Goal: Information Seeking & Learning: Compare options

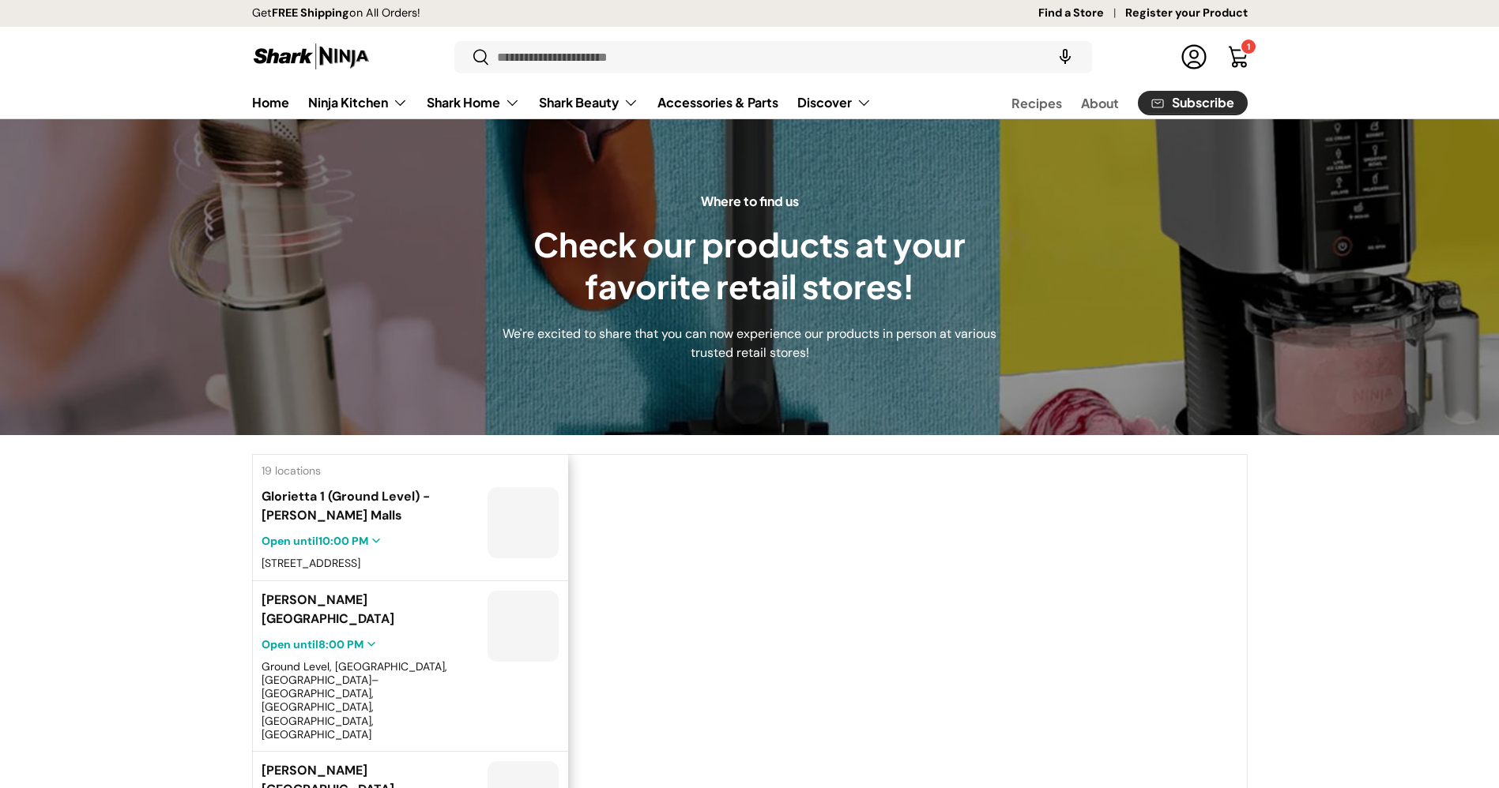
click at [391, 101] on link "Ninja Kitchen" at bounding box center [358, 103] width 100 height 32
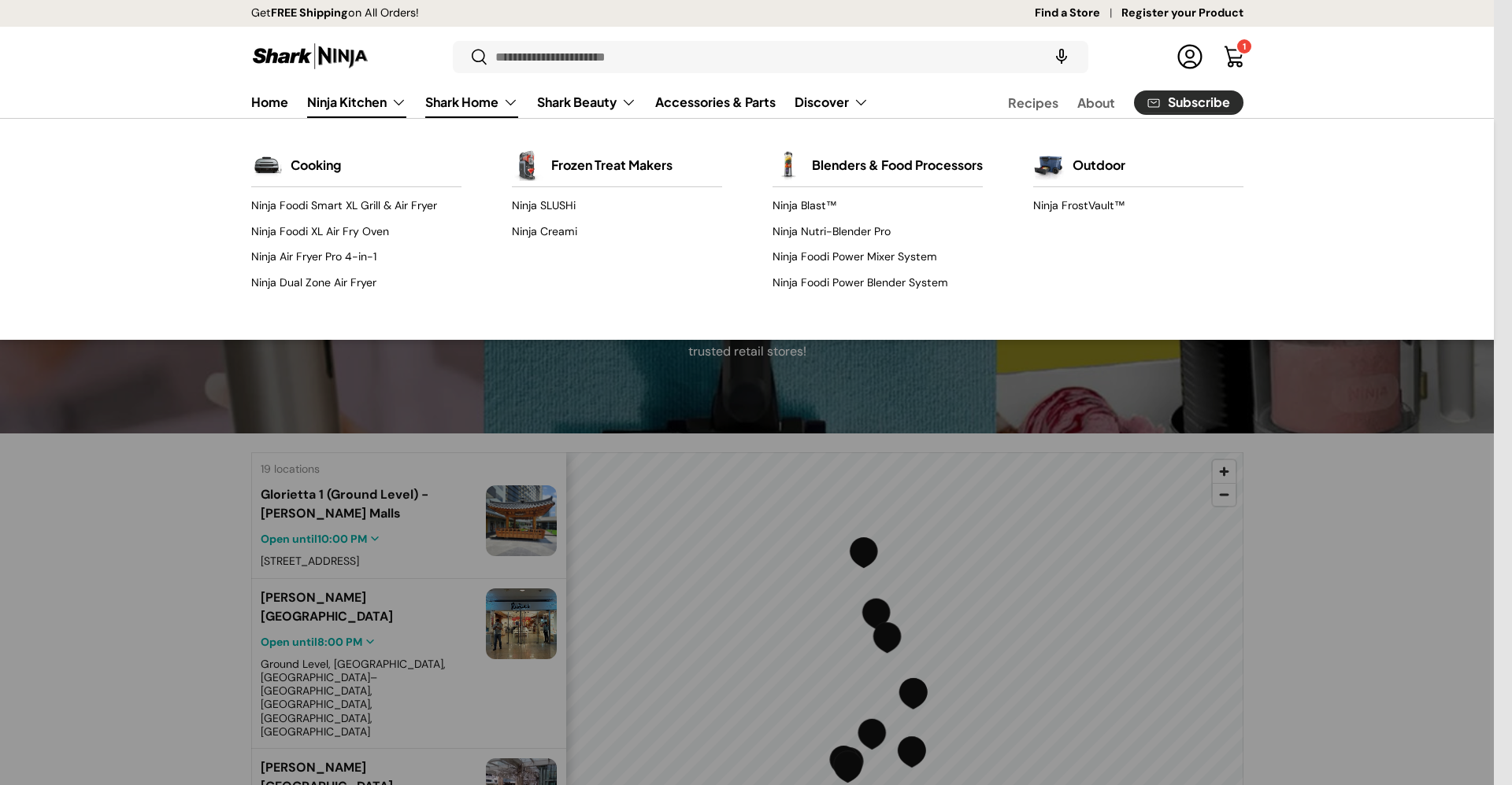
click at [501, 100] on link "Shark Home" at bounding box center [471, 103] width 93 height 32
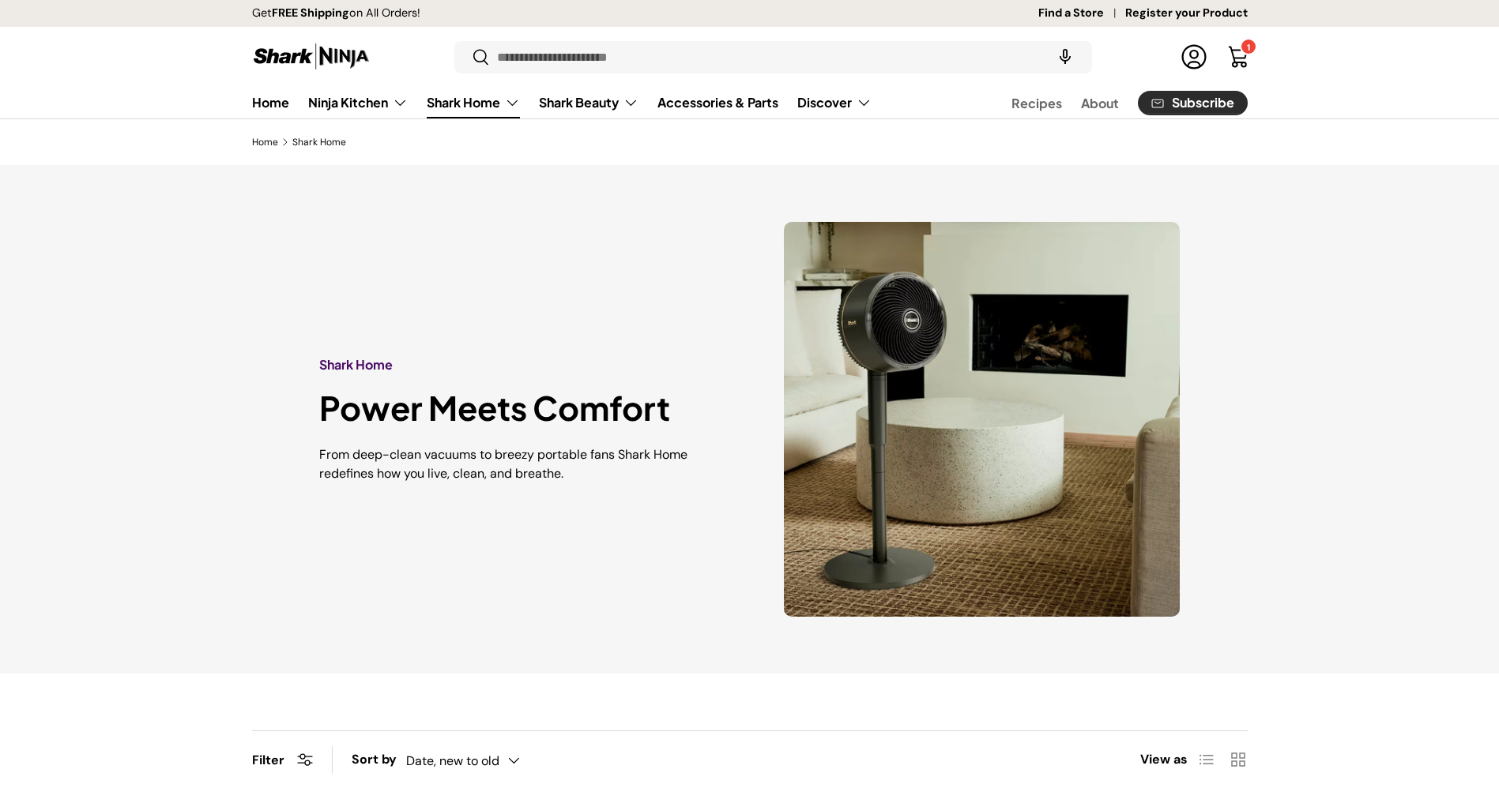
click at [498, 112] on link "Shark Home" at bounding box center [473, 103] width 93 height 32
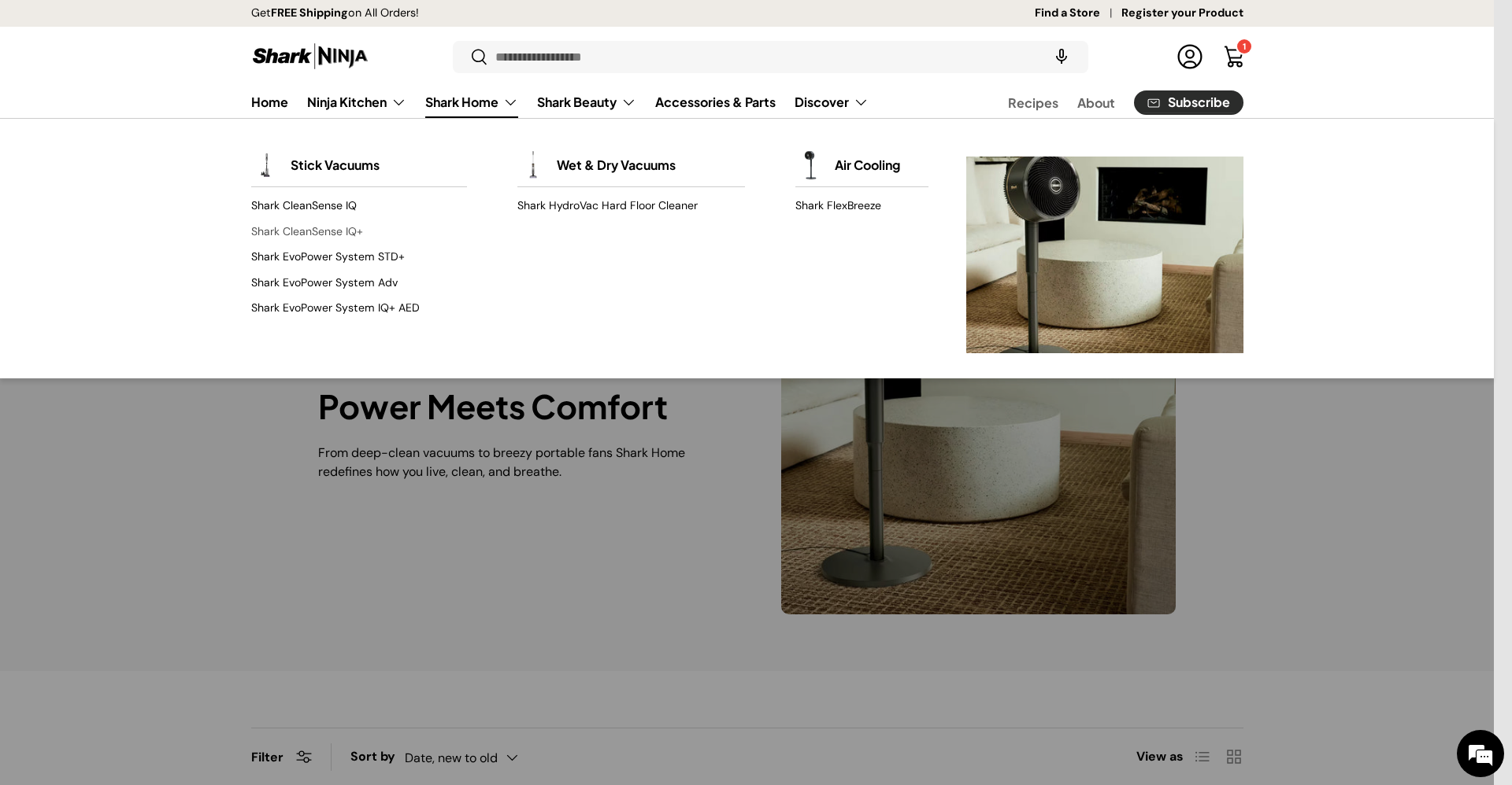
click at [311, 225] on link "Shark CleanSense IQ+" at bounding box center [359, 231] width 215 height 25
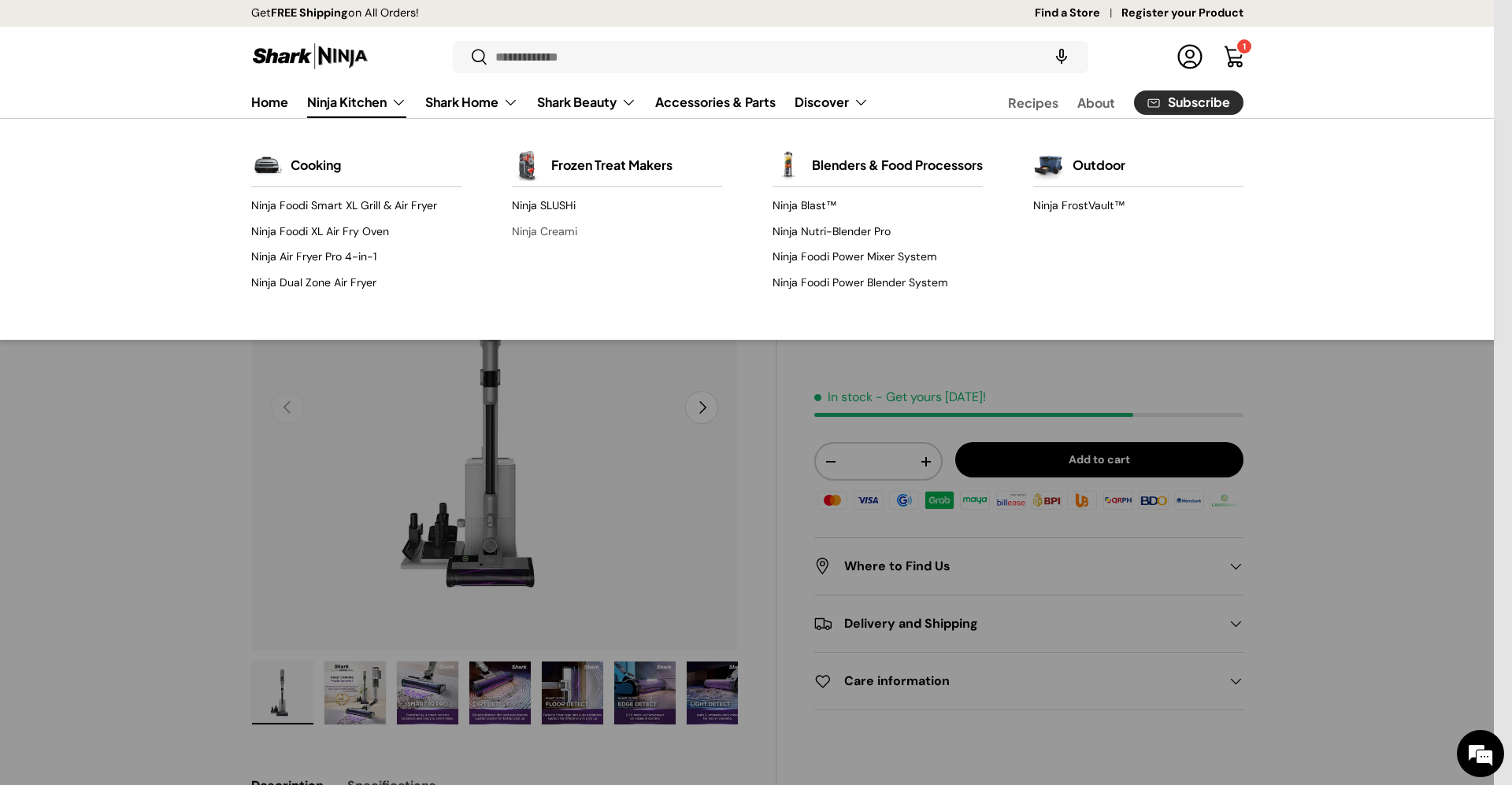
click at [551, 230] on link "Ninja Creami" at bounding box center [616, 231] width 210 height 25
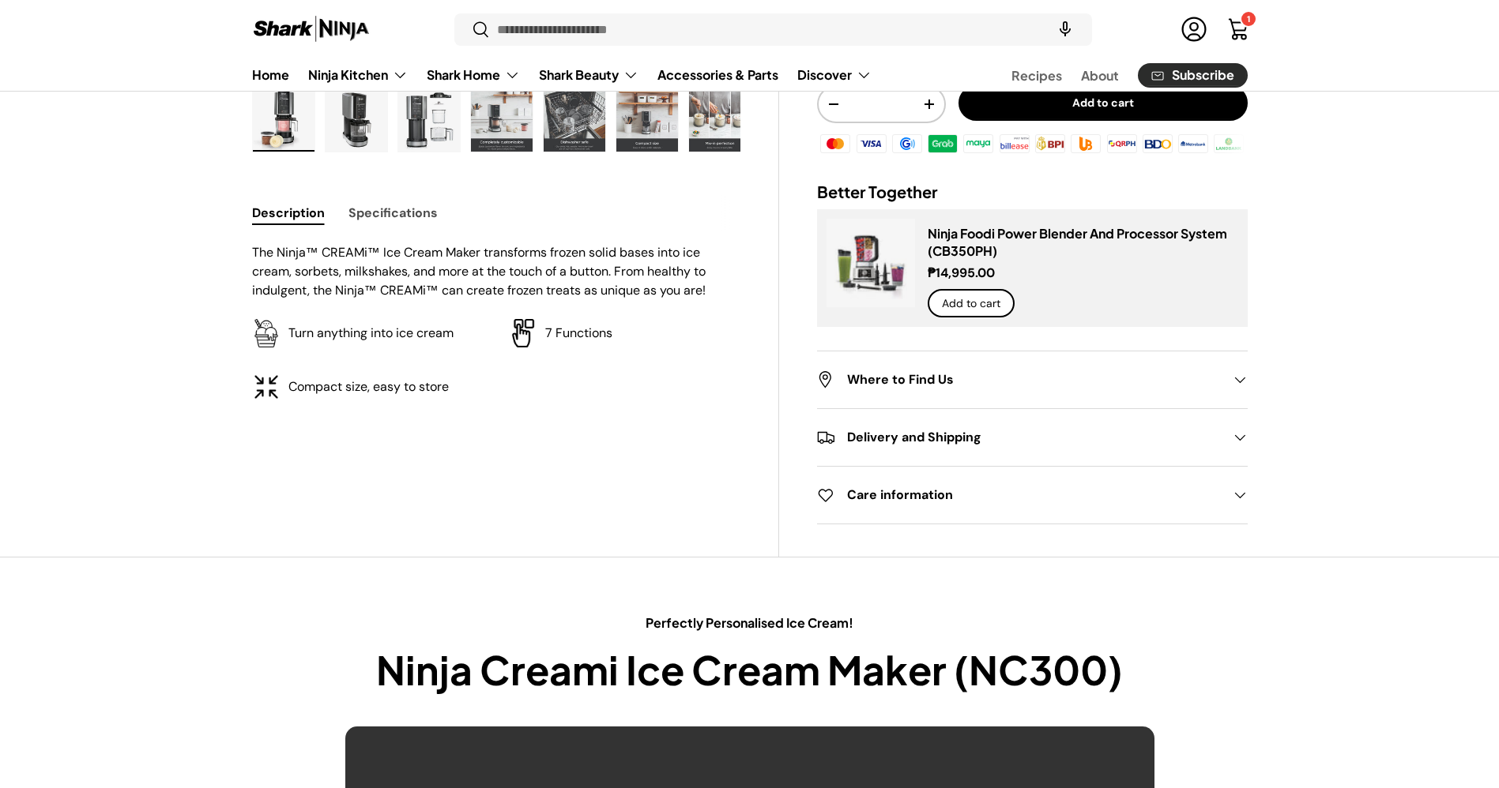
scroll to position [610, 0]
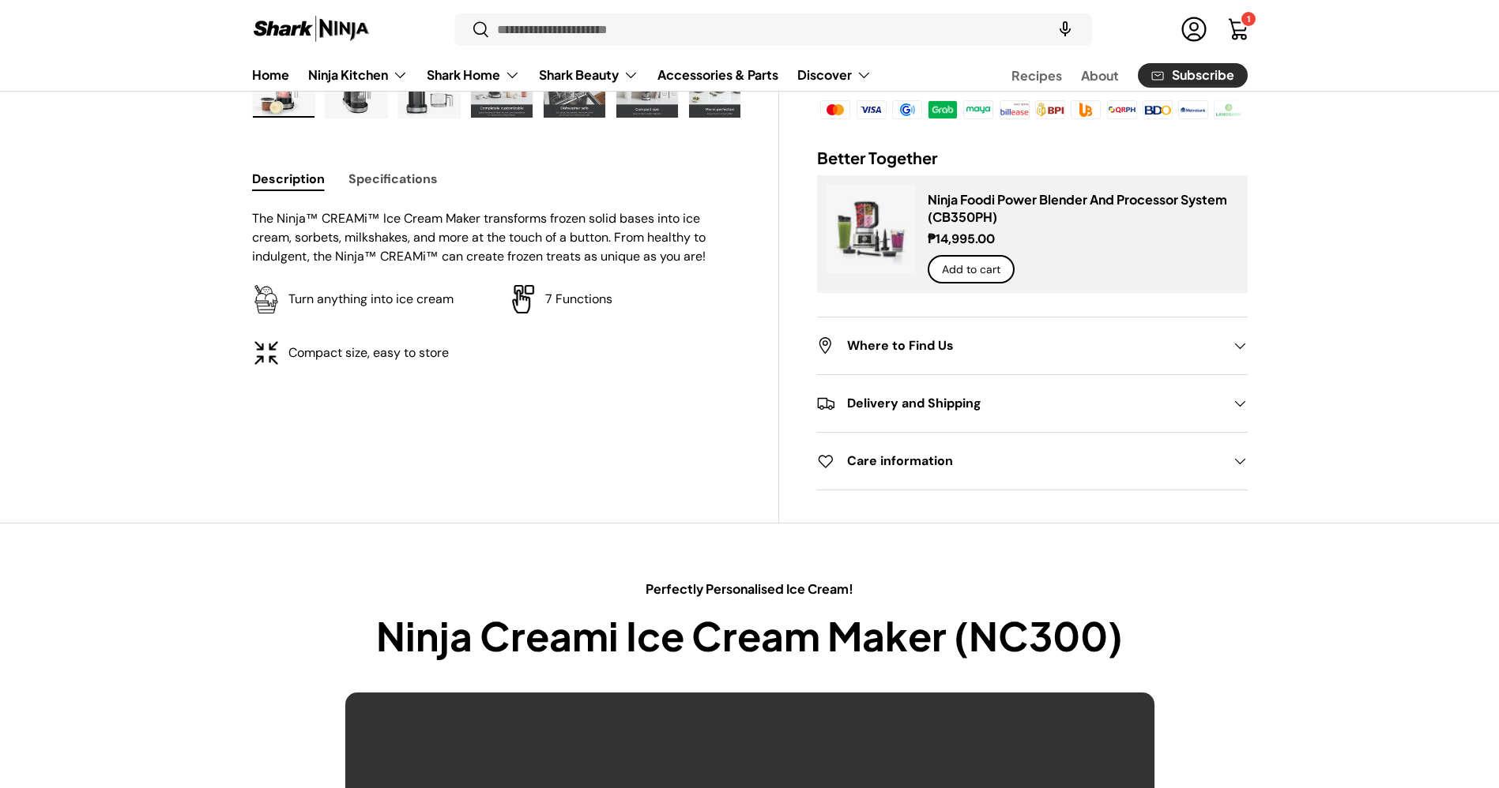
click at [426, 175] on button "Specifications" at bounding box center [392, 179] width 89 height 36
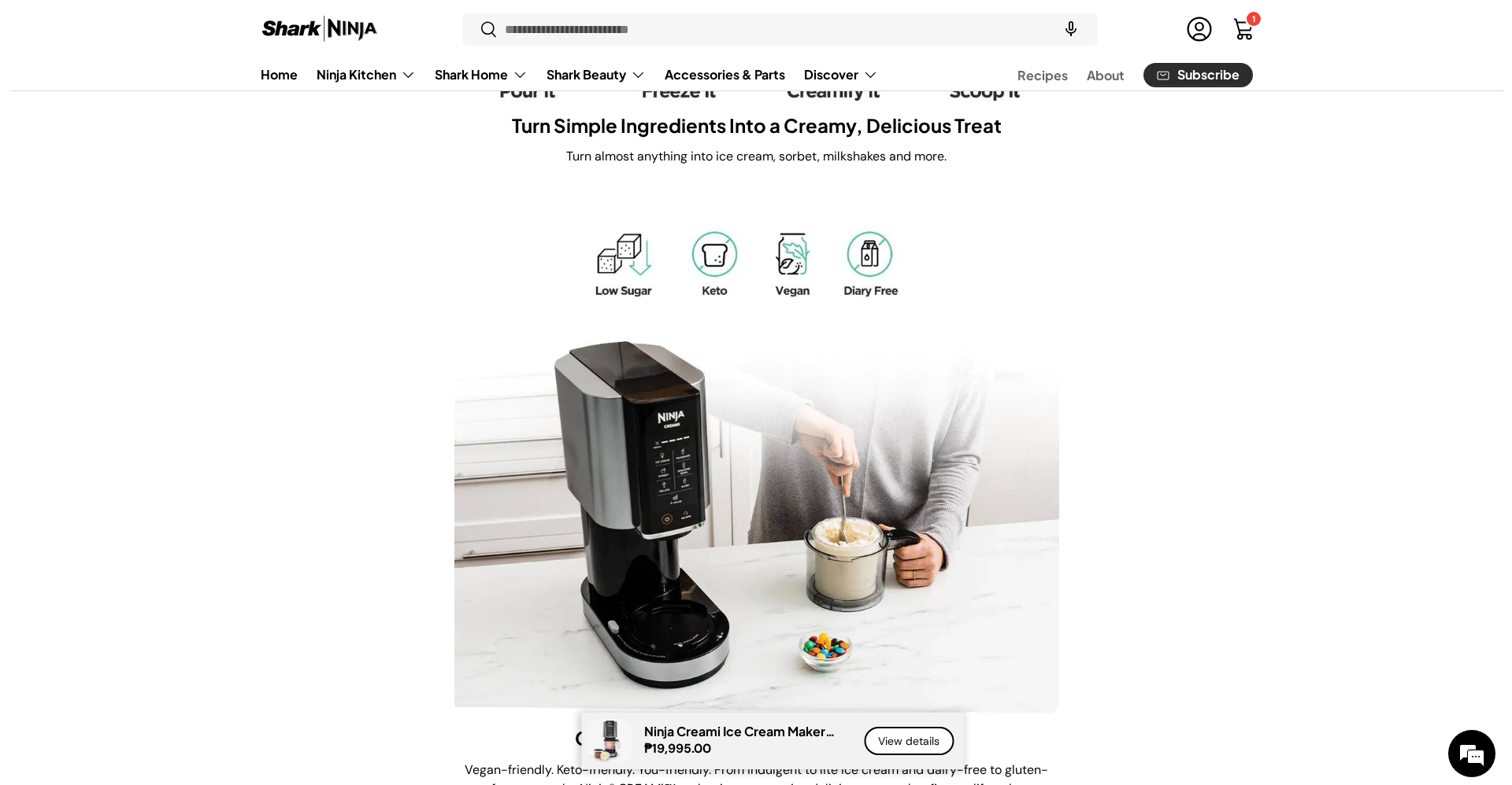
scroll to position [0, 0]
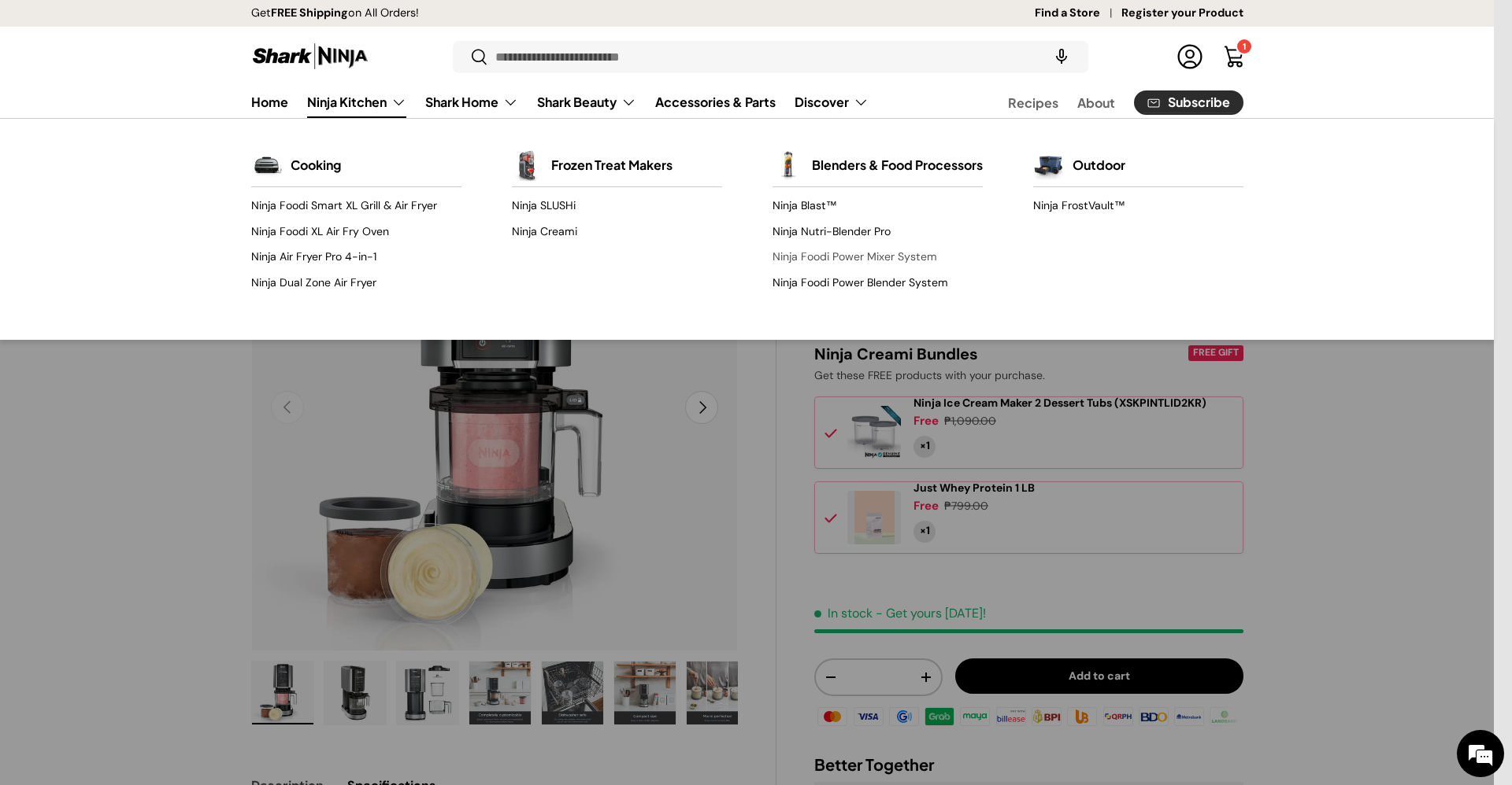
click at [849, 267] on link "Ninja Foodi Power Mixer System" at bounding box center [877, 257] width 210 height 25
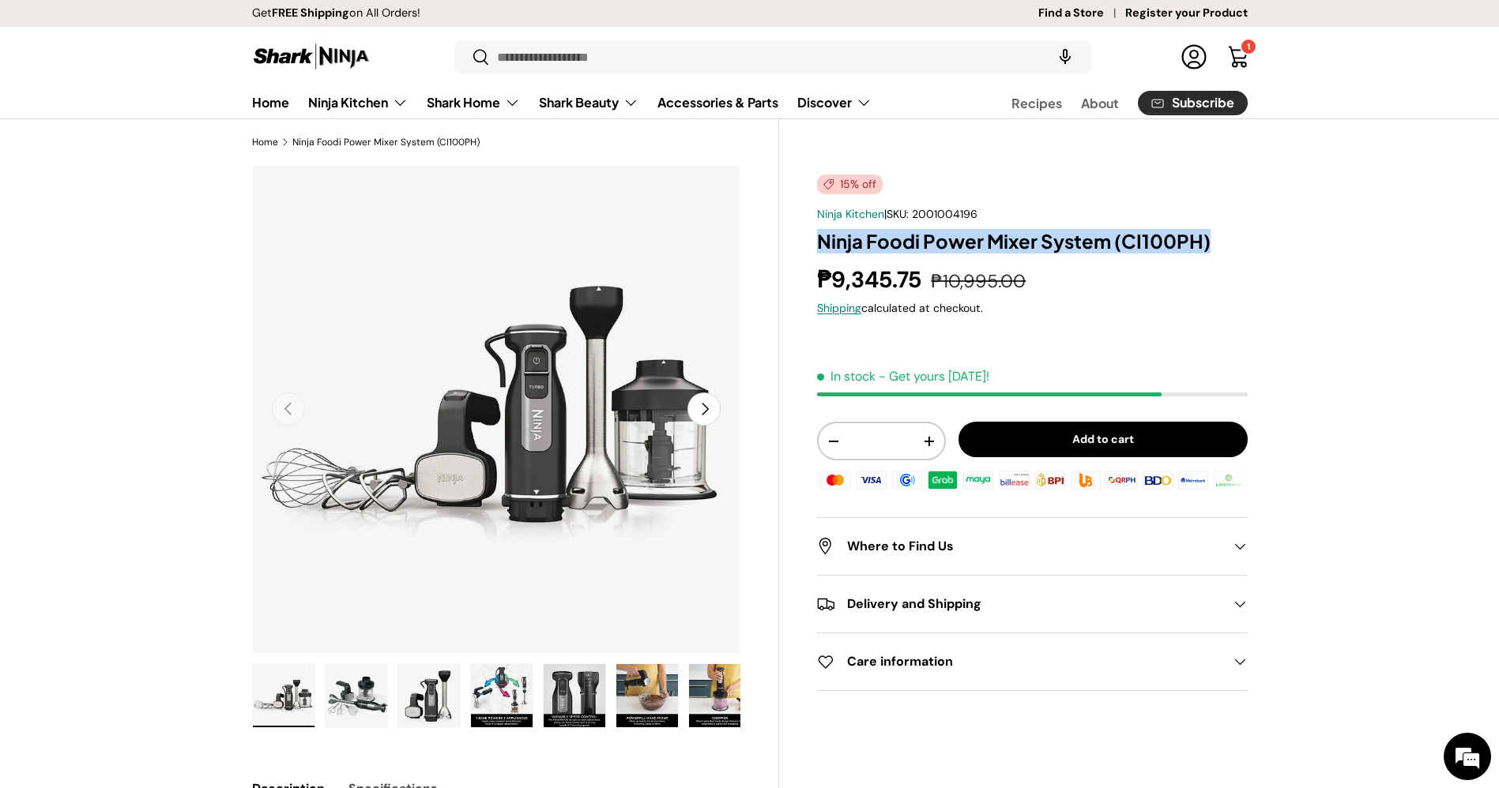
drag, startPoint x: 1176, startPoint y: 235, endPoint x: 781, endPoint y: 239, distance: 395.0
click at [781, 239] on div "15% off Ninja Kitchen | SKU: 2001004196 Ninja Foodi Power Mixer System (CI100PH…" at bounding box center [1013, 574] width 468 height 818
copy h1 "Ninja Foodi Power Mixer System (CI100PH)"
click at [1082, 18] on link "Find a Store" at bounding box center [1081, 13] width 87 height 17
